Goal: Task Accomplishment & Management: Complete application form

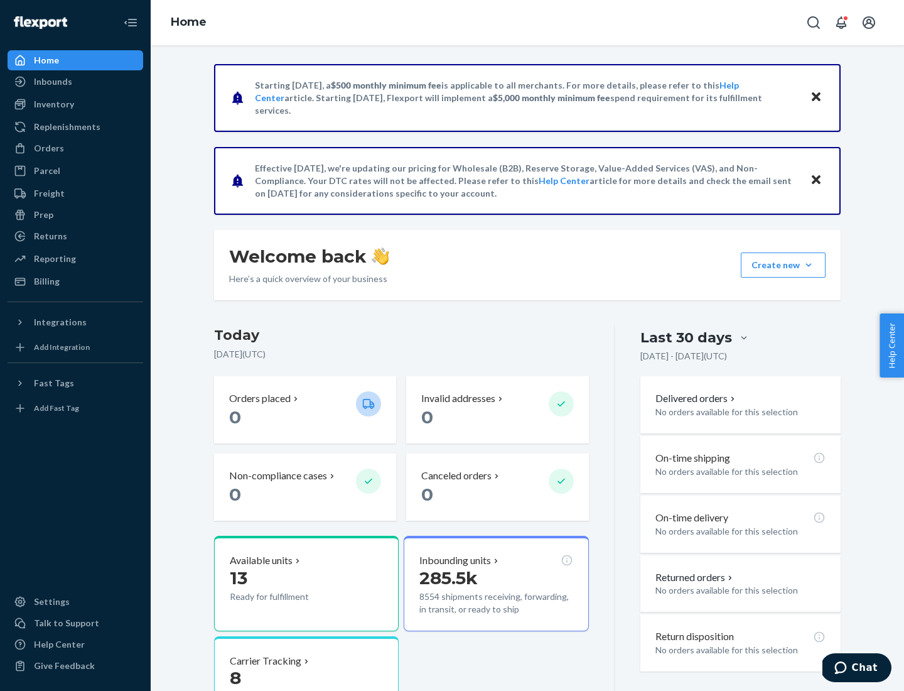
click at [809, 265] on button "Create new Create new inbound Create new order Create new product" at bounding box center [783, 264] width 85 height 25
click at [75, 82] on div "Inbounds" at bounding box center [75, 82] width 133 height 18
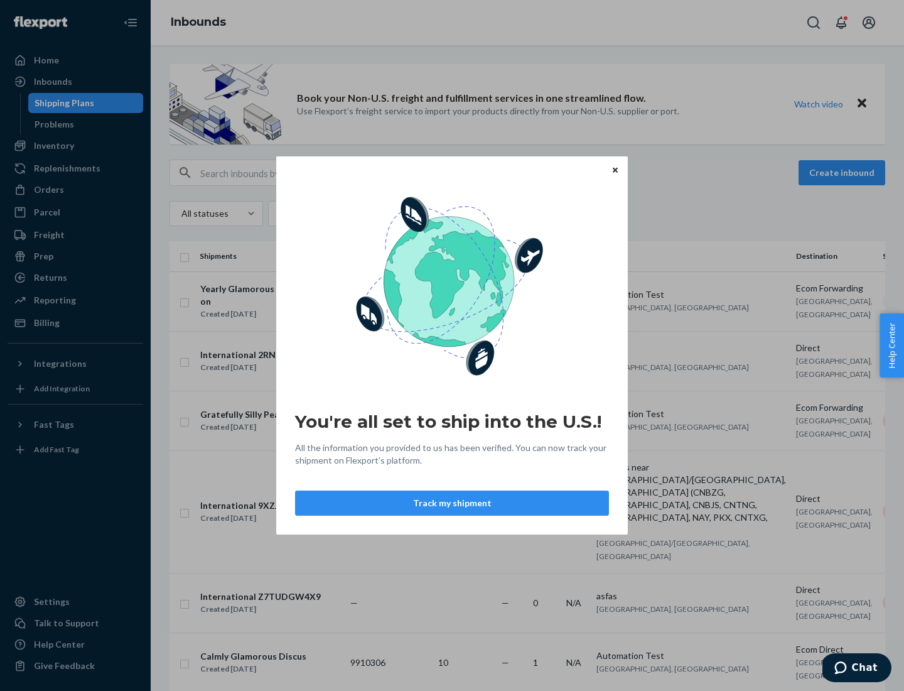
click at [452, 503] on button "Track my shipment" at bounding box center [452, 503] width 314 height 25
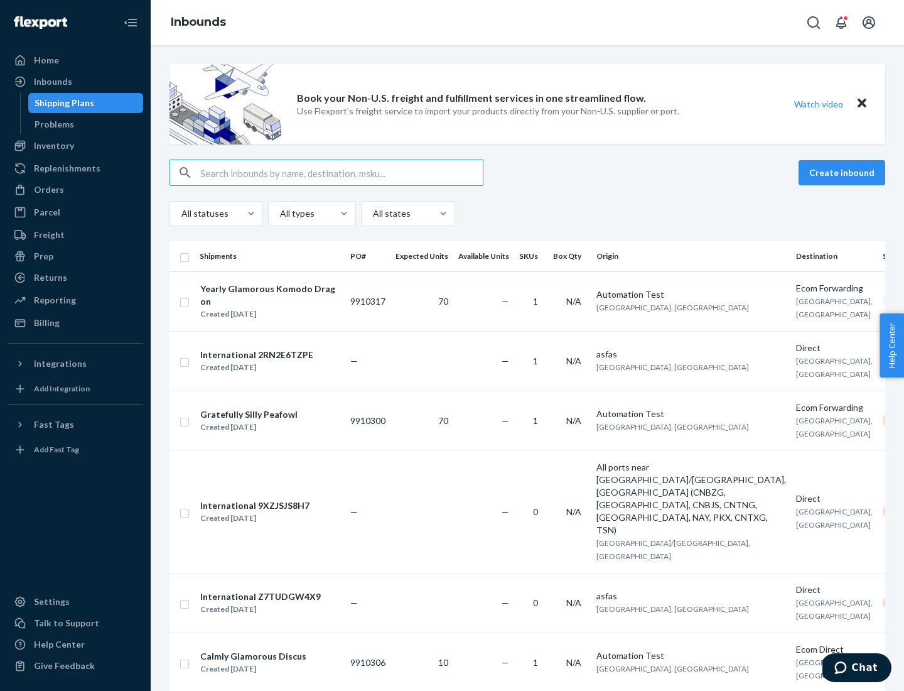
click at [844, 173] on button "Create inbound" at bounding box center [842, 172] width 87 height 25
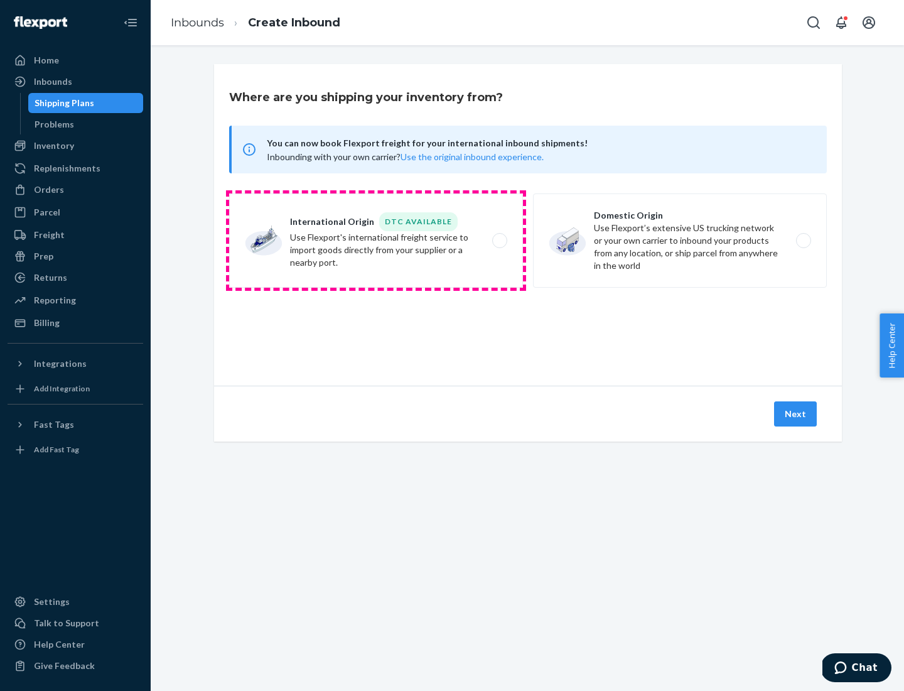
click at [376, 241] on label "International Origin DTC Available Use Flexport's international freight service…" at bounding box center [376, 240] width 294 height 94
click at [499, 241] on input "International Origin DTC Available Use Flexport's international freight service…" at bounding box center [503, 241] width 8 height 8
radio input "true"
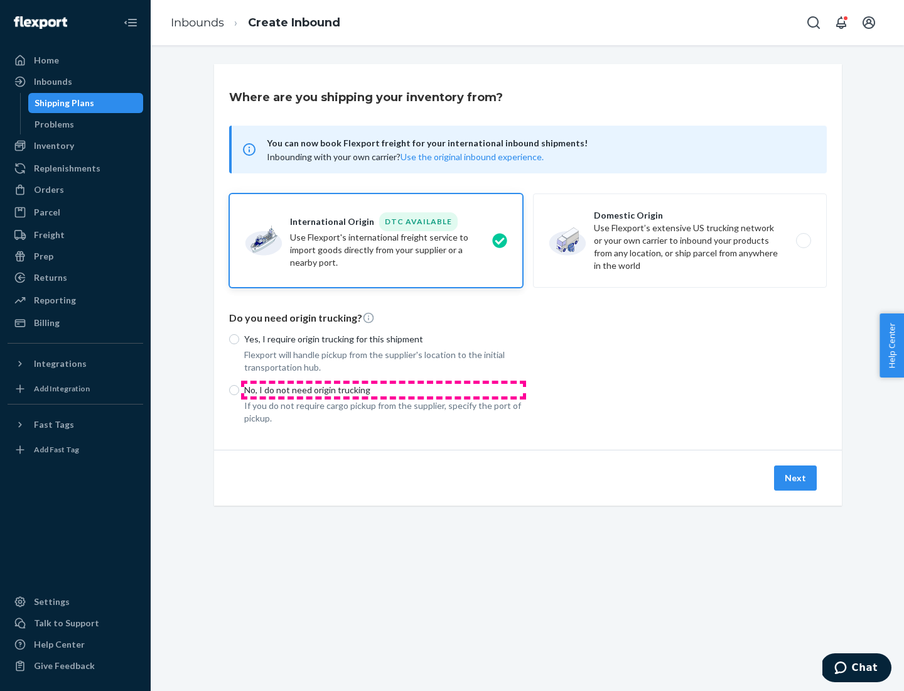
click at [384, 389] on p "No, I do not need origin trucking" at bounding box center [383, 390] width 279 height 13
click at [239, 389] on input "No, I do not need origin trucking" at bounding box center [234, 390] width 10 height 10
radio input "true"
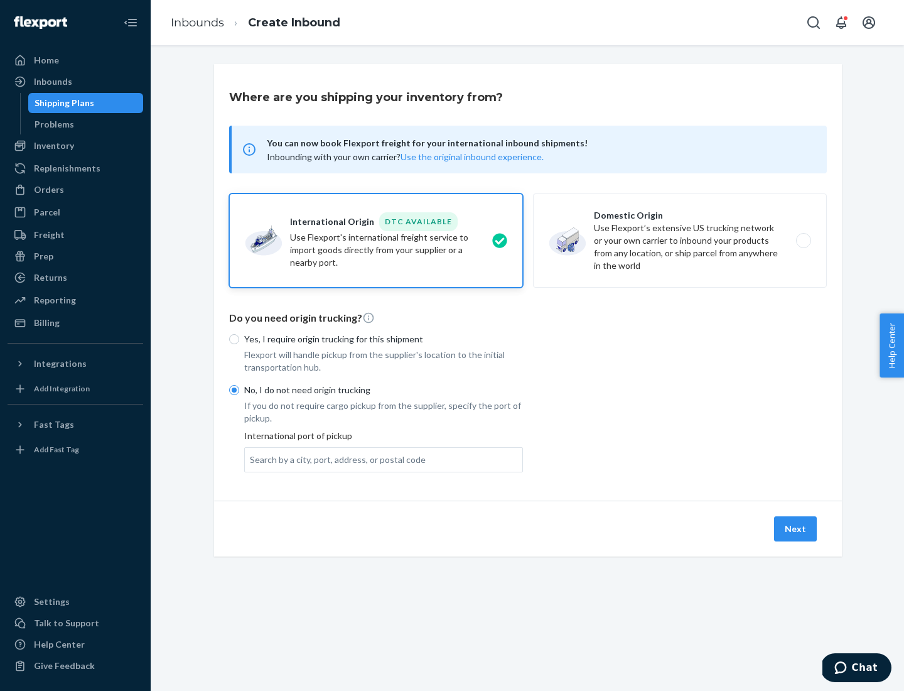
click at [335, 459] on div "Search by a city, port, address, or postal code" at bounding box center [338, 459] width 176 height 13
click at [251, 459] on input "Search by a city, port, address, or postal code" at bounding box center [250, 459] width 1 height 13
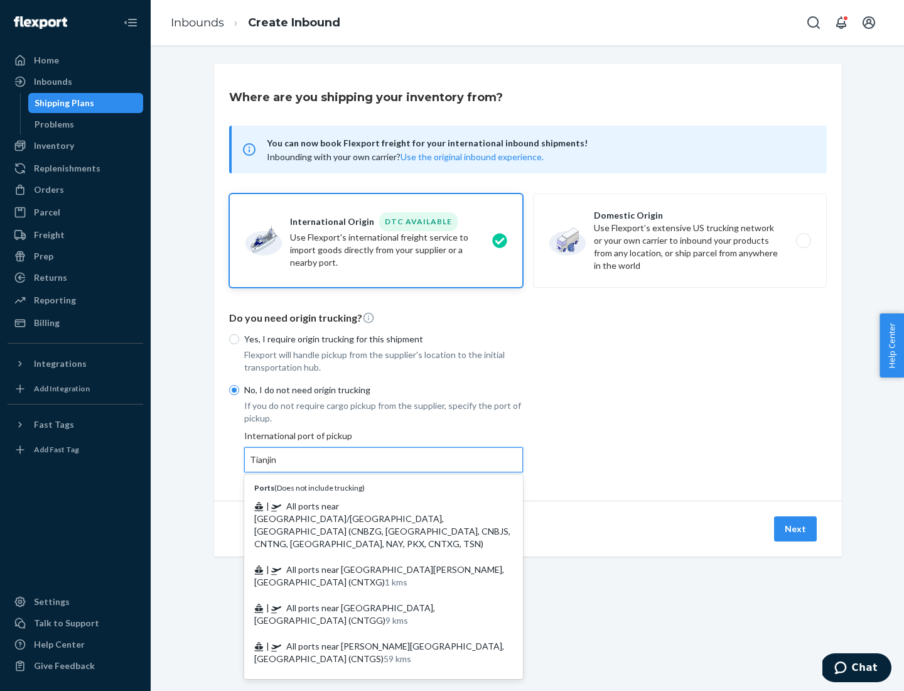
click at [371, 506] on span "| All ports near [GEOGRAPHIC_DATA]/[GEOGRAPHIC_DATA], [GEOGRAPHIC_DATA] (CNBZG,…" at bounding box center [382, 525] width 256 height 48
click at [278, 466] on input "Tianjin" at bounding box center [264, 459] width 28 height 13
type input "All ports near [GEOGRAPHIC_DATA]/[GEOGRAPHIC_DATA], [GEOGRAPHIC_DATA] (CNBZG, […"
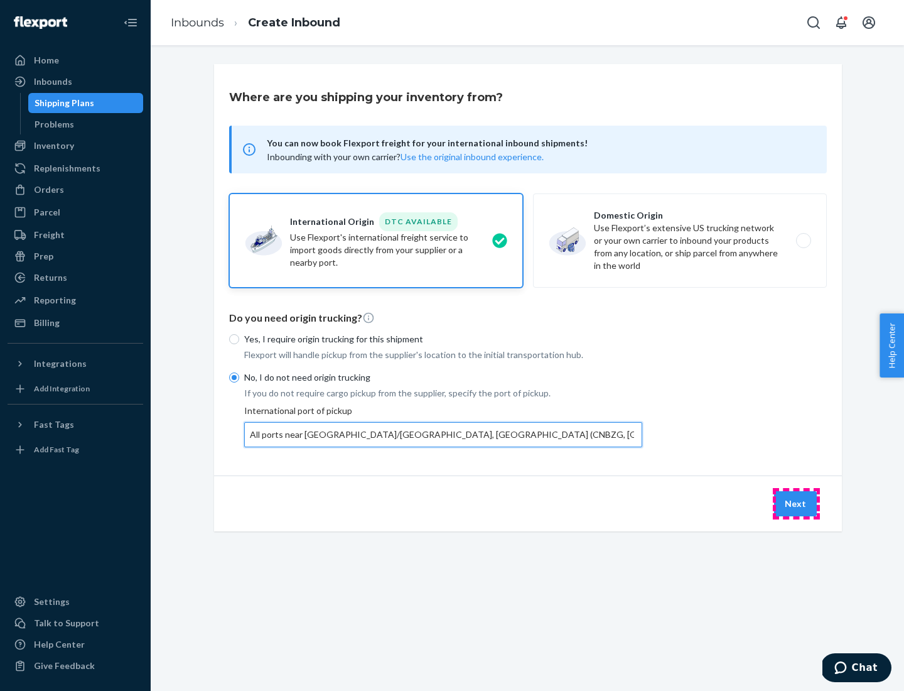
click at [796, 503] on button "Next" at bounding box center [795, 503] width 43 height 25
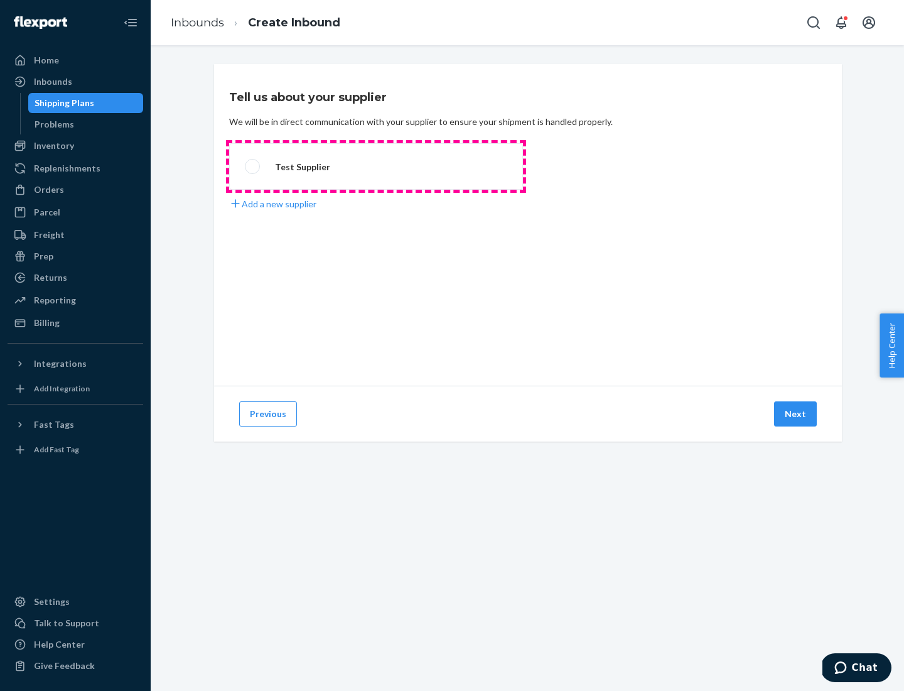
click at [376, 166] on label "Test Supplier" at bounding box center [376, 166] width 294 height 46
click at [253, 166] on input "Test Supplier" at bounding box center [249, 167] width 8 height 8
radio input "true"
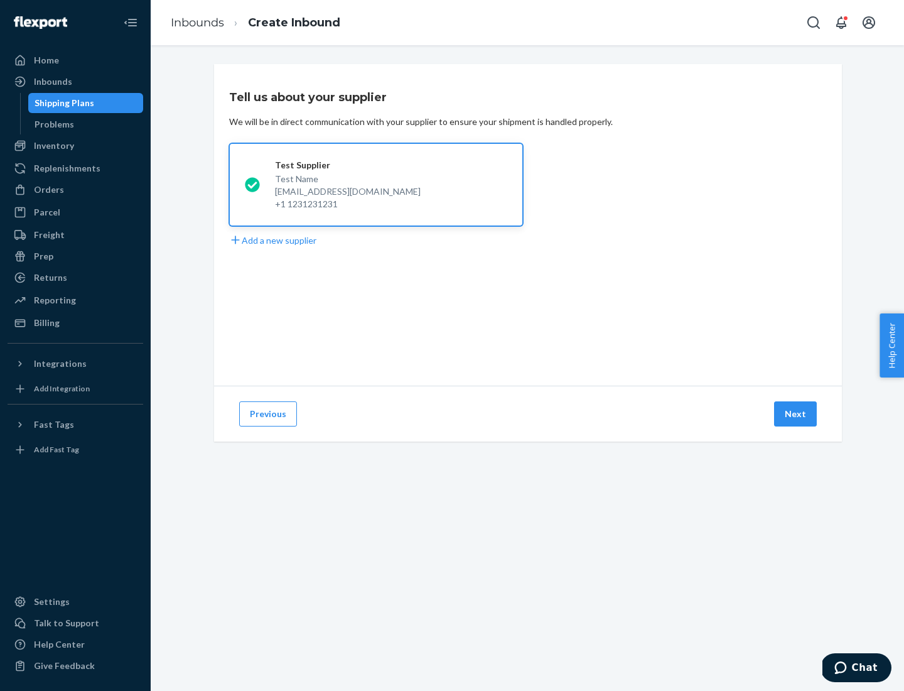
click at [796, 414] on button "Next" at bounding box center [795, 413] width 43 height 25
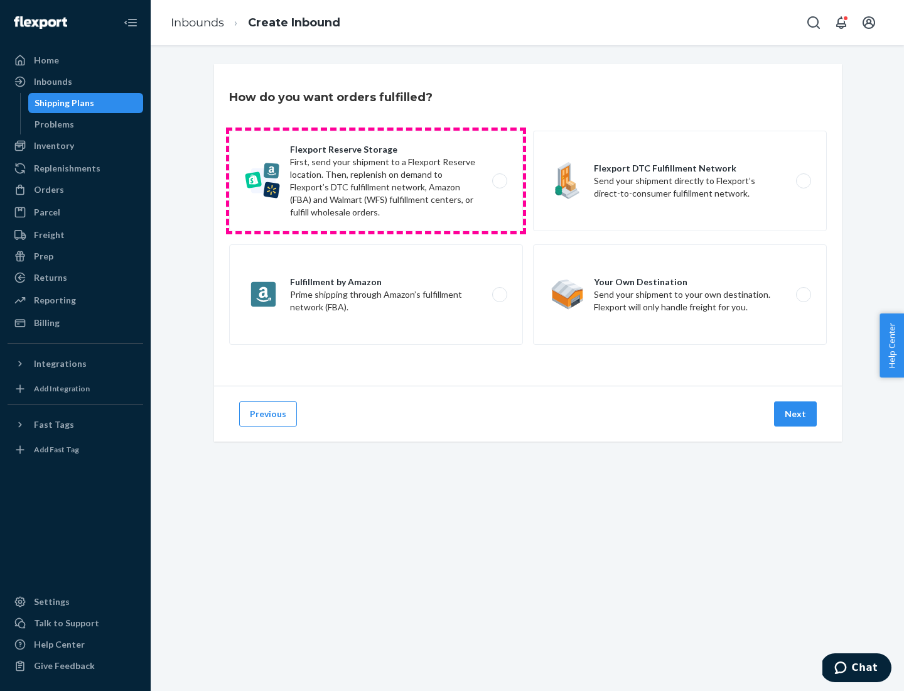
click at [376, 181] on label "Flexport Reserve Storage First, send your shipment to a Flexport Reserve locati…" at bounding box center [376, 181] width 294 height 100
click at [499, 181] on input "Flexport Reserve Storage First, send your shipment to a Flexport Reserve locati…" at bounding box center [503, 181] width 8 height 8
radio input "true"
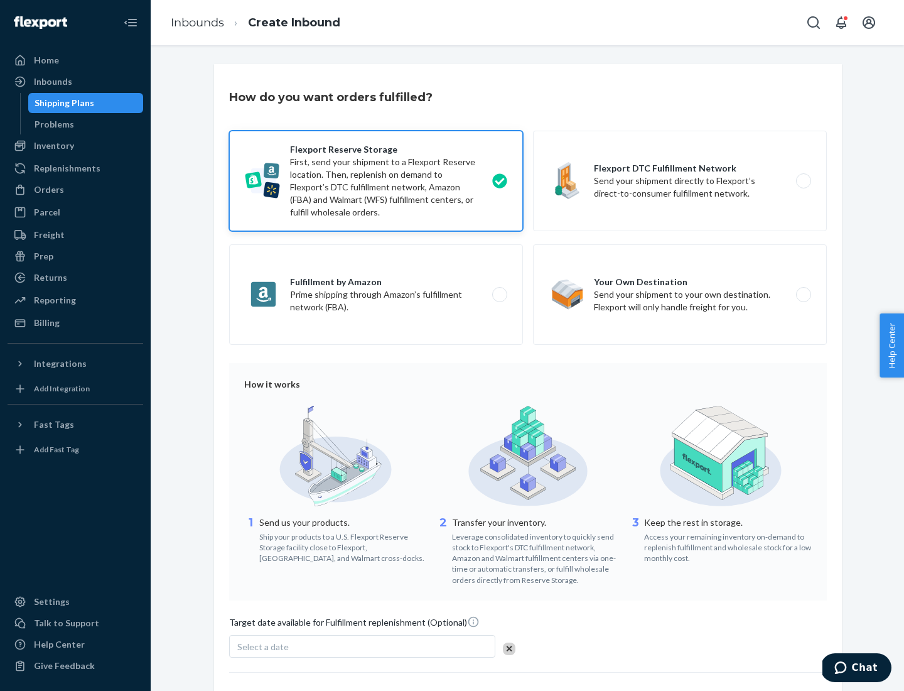
scroll to position [103, 0]
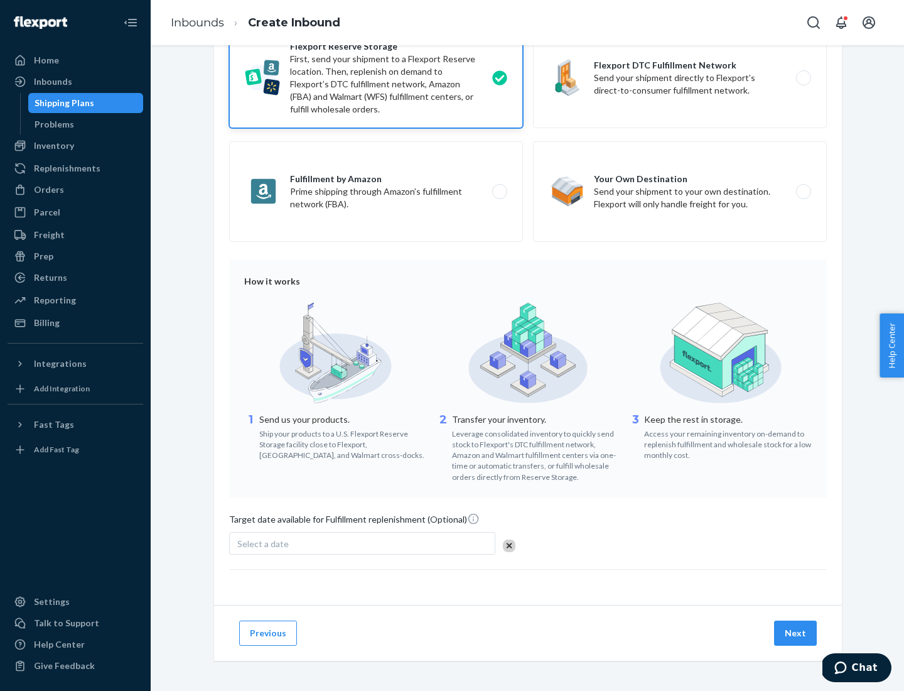
click at [796, 632] on button "Next" at bounding box center [795, 633] width 43 height 25
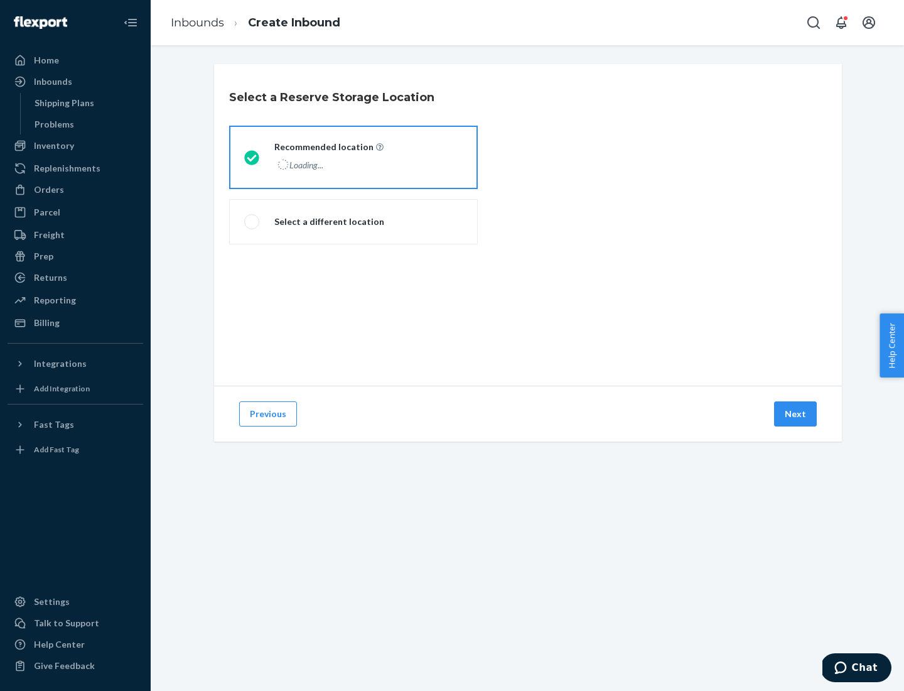
click at [354, 157] on div "Loading..." at bounding box center [327, 165] width 107 height 18
click at [252, 157] on input "Recommended location Loading..." at bounding box center [248, 157] width 8 height 8
click at [796, 414] on button "Next" at bounding box center [795, 413] width 43 height 25
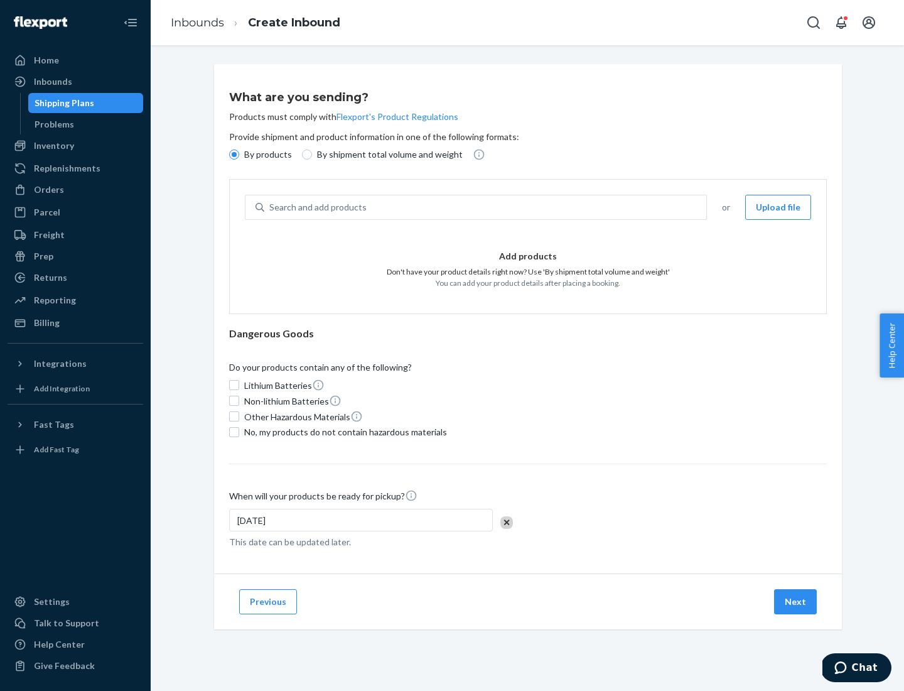
click at [486, 207] on div "Search and add products" at bounding box center [485, 207] width 442 height 23
click at [271, 207] on input "Search and add products" at bounding box center [269, 207] width 1 height 13
type input "basic"
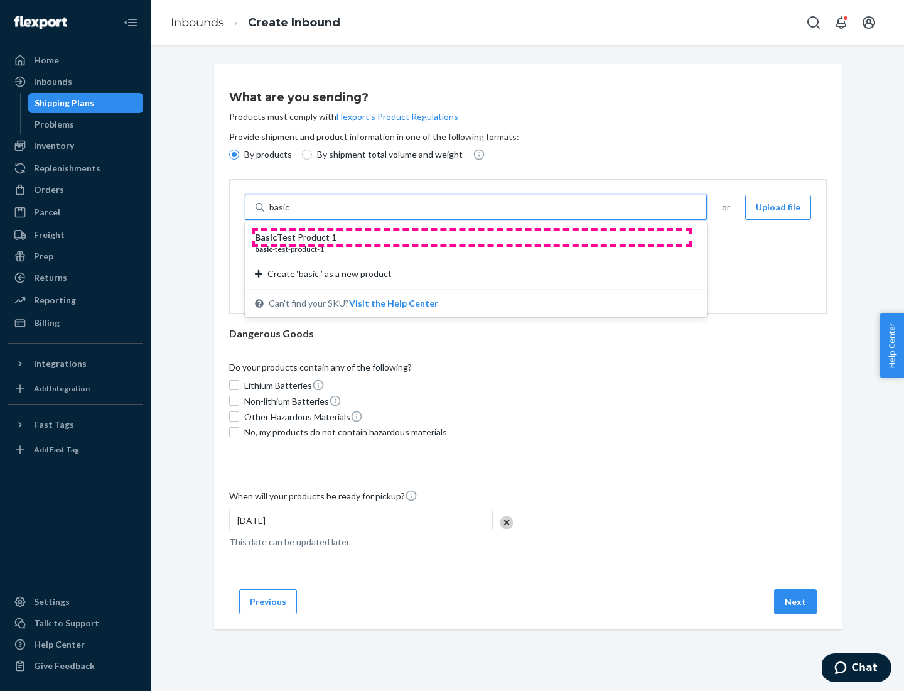
click at [472, 237] on div "Basic Test Product 1" at bounding box center [471, 237] width 432 height 13
click at [292, 214] on input "basic" at bounding box center [280, 207] width 23 height 13
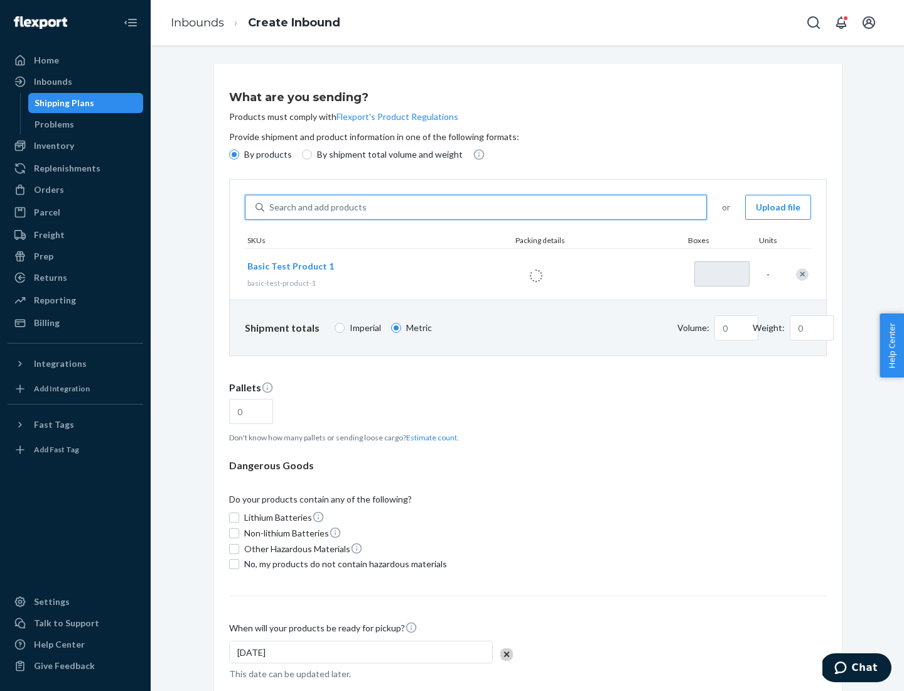
type input "1"
type input "1.09"
type input "3.27"
type input "3"
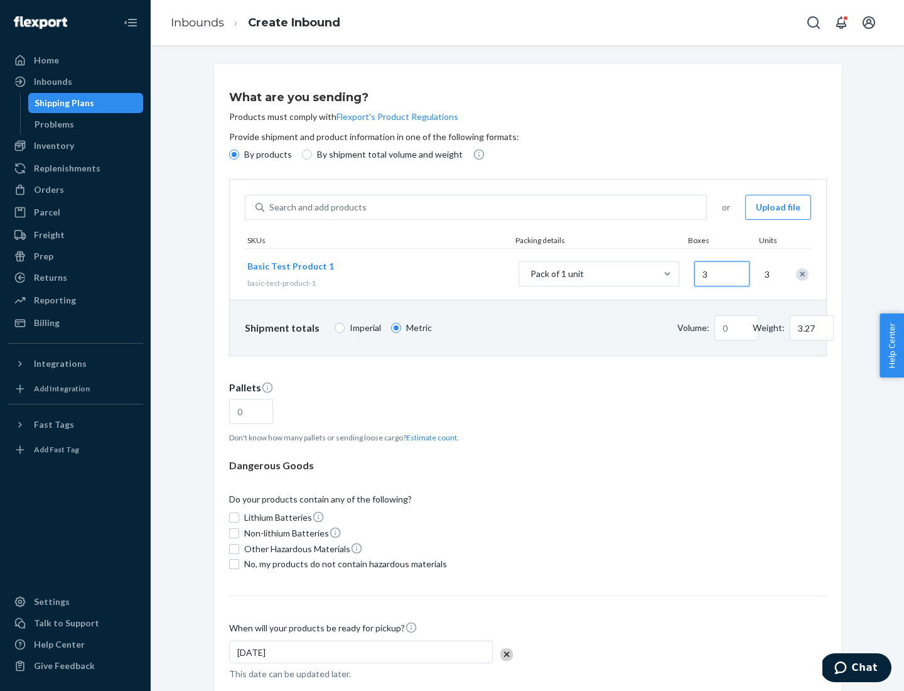
type input "0.01"
type input "32.66"
type input "30"
type input "0.07"
type input "326.59"
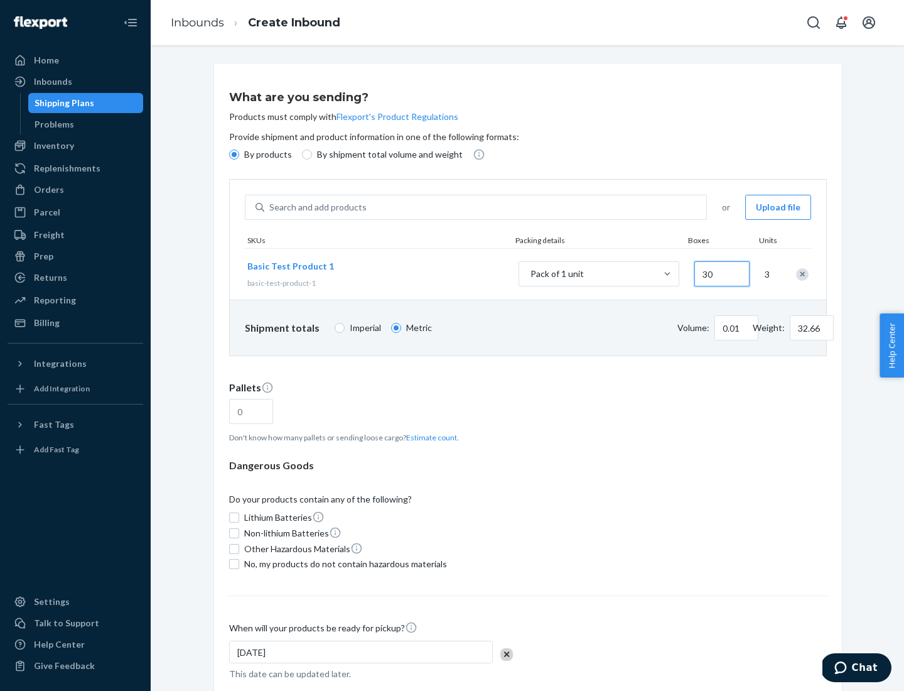
type input "300"
type input "0.68"
type input "3265.86"
type input "3000"
type input "1.09"
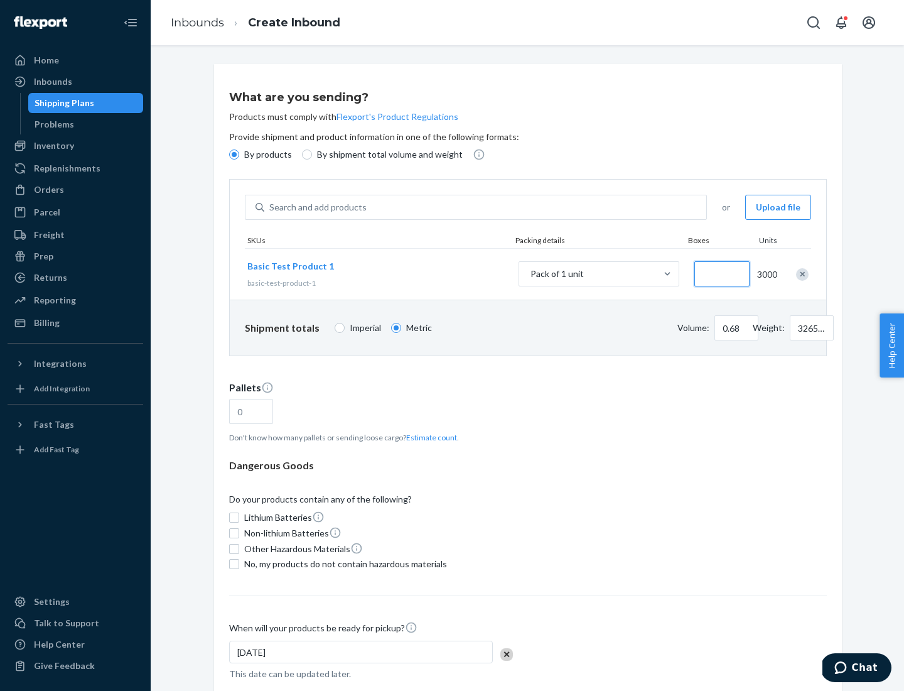
type input "1"
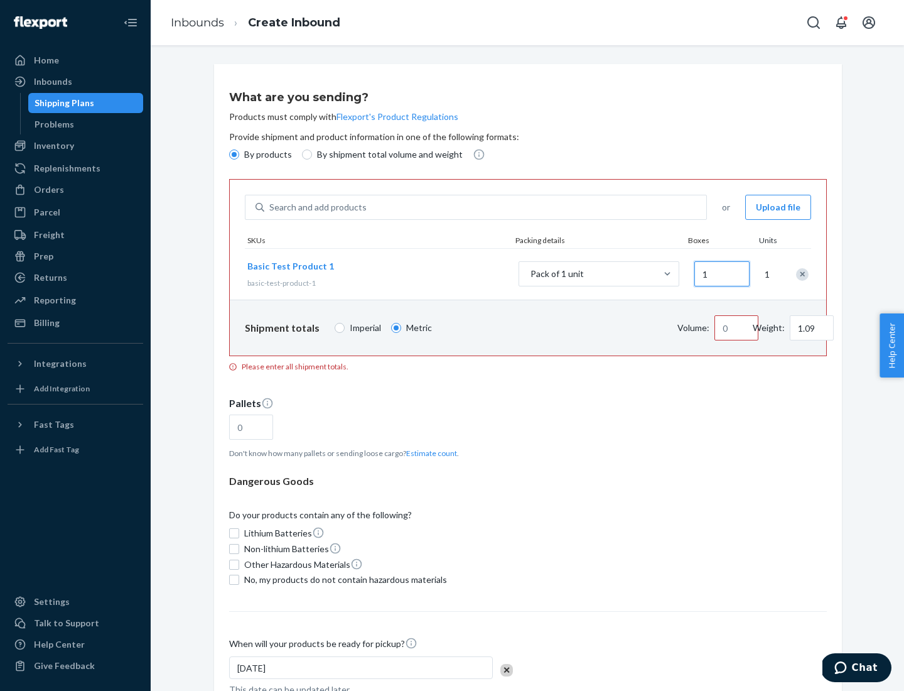
type input "10.89"
type input "10"
type input "0.02"
type input "108.86"
type input "100"
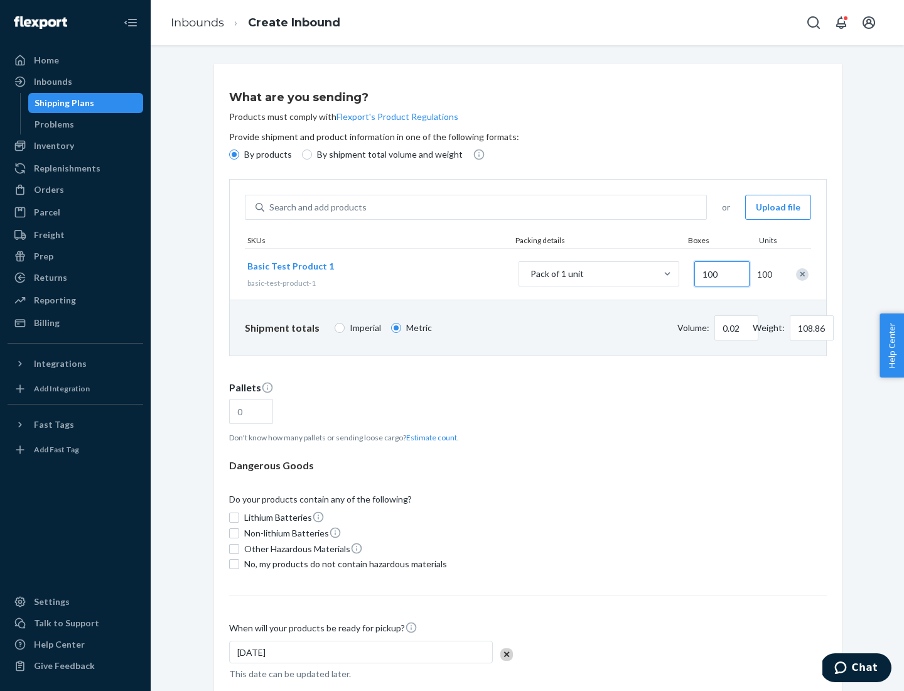
type input "0.23"
type input "1088.62"
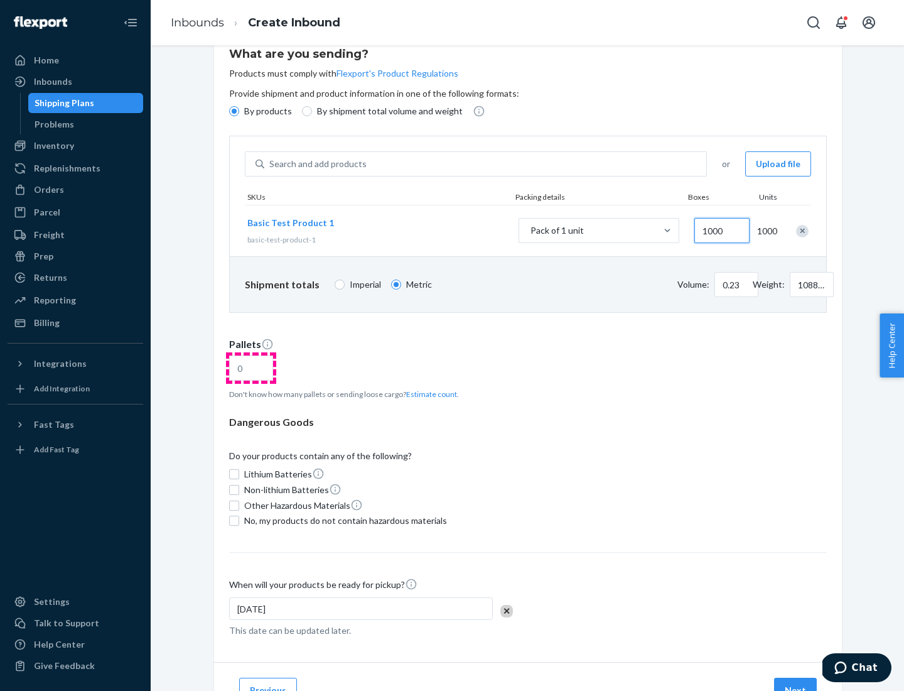
type input "1000"
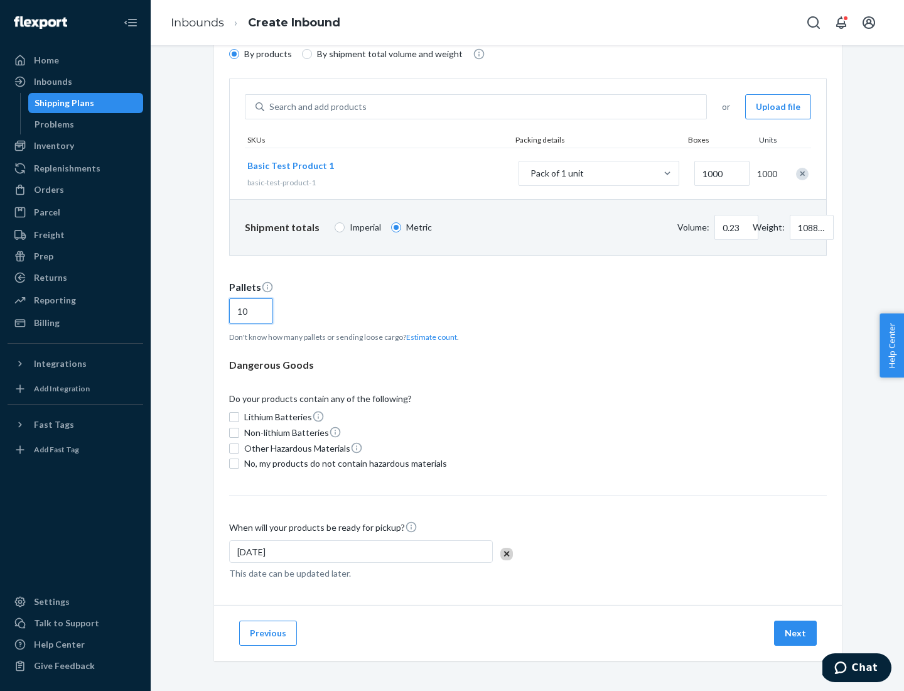
type input "10"
click at [344, 464] on span "No, my products do not contain hazardous materials" at bounding box center [345, 463] width 203 height 13
click at [239, 464] on input "No, my products do not contain hazardous materials" at bounding box center [234, 463] width 10 height 10
checkbox input "true"
click at [796, 633] on button "Next" at bounding box center [795, 633] width 43 height 25
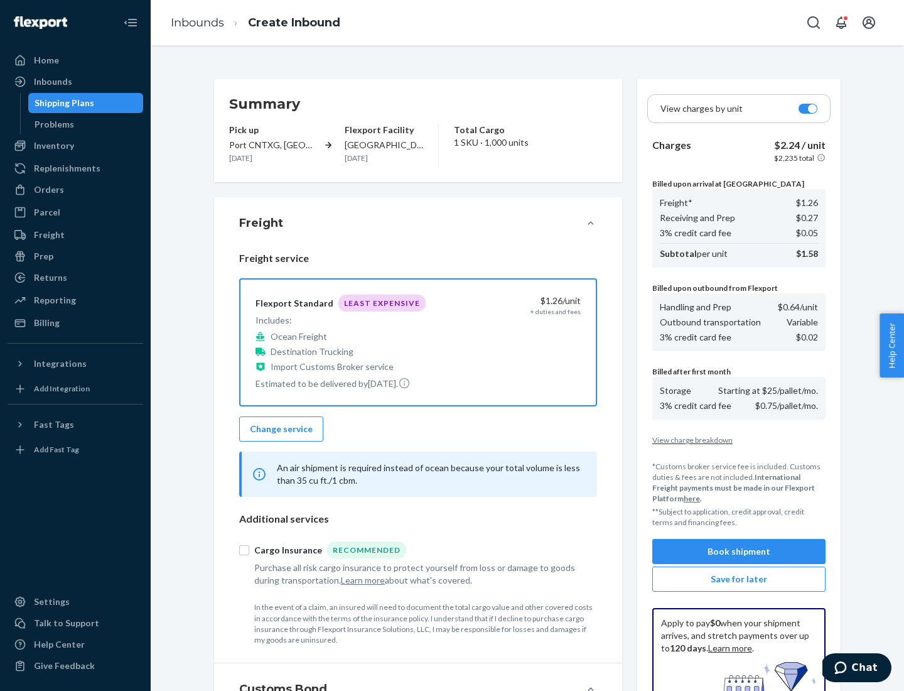
scroll to position [183, 0]
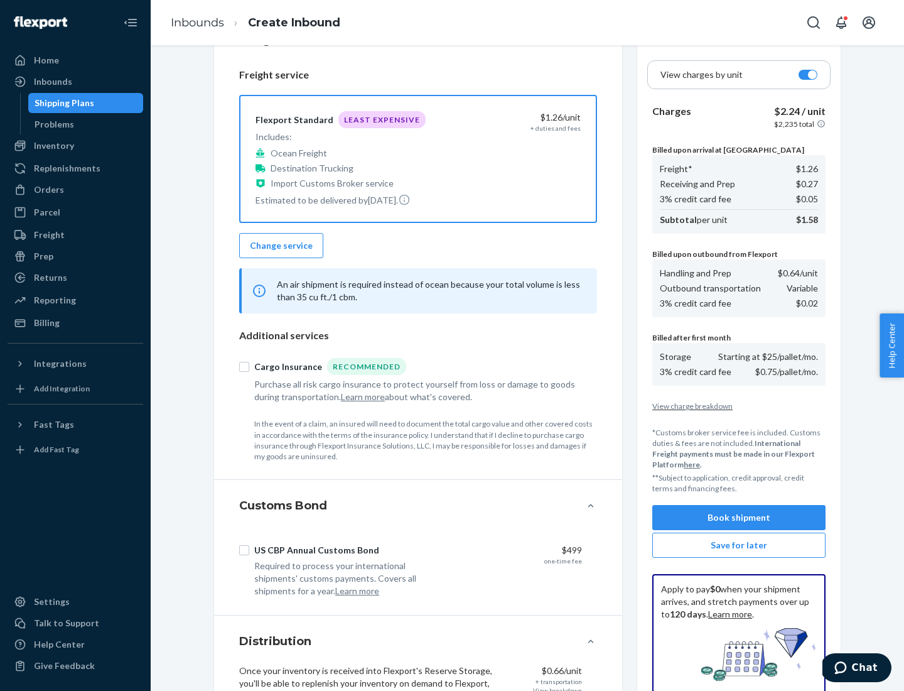
click at [739, 518] on button "Book shipment" at bounding box center [739, 517] width 173 height 25
